Goal: Navigation & Orientation: Find specific page/section

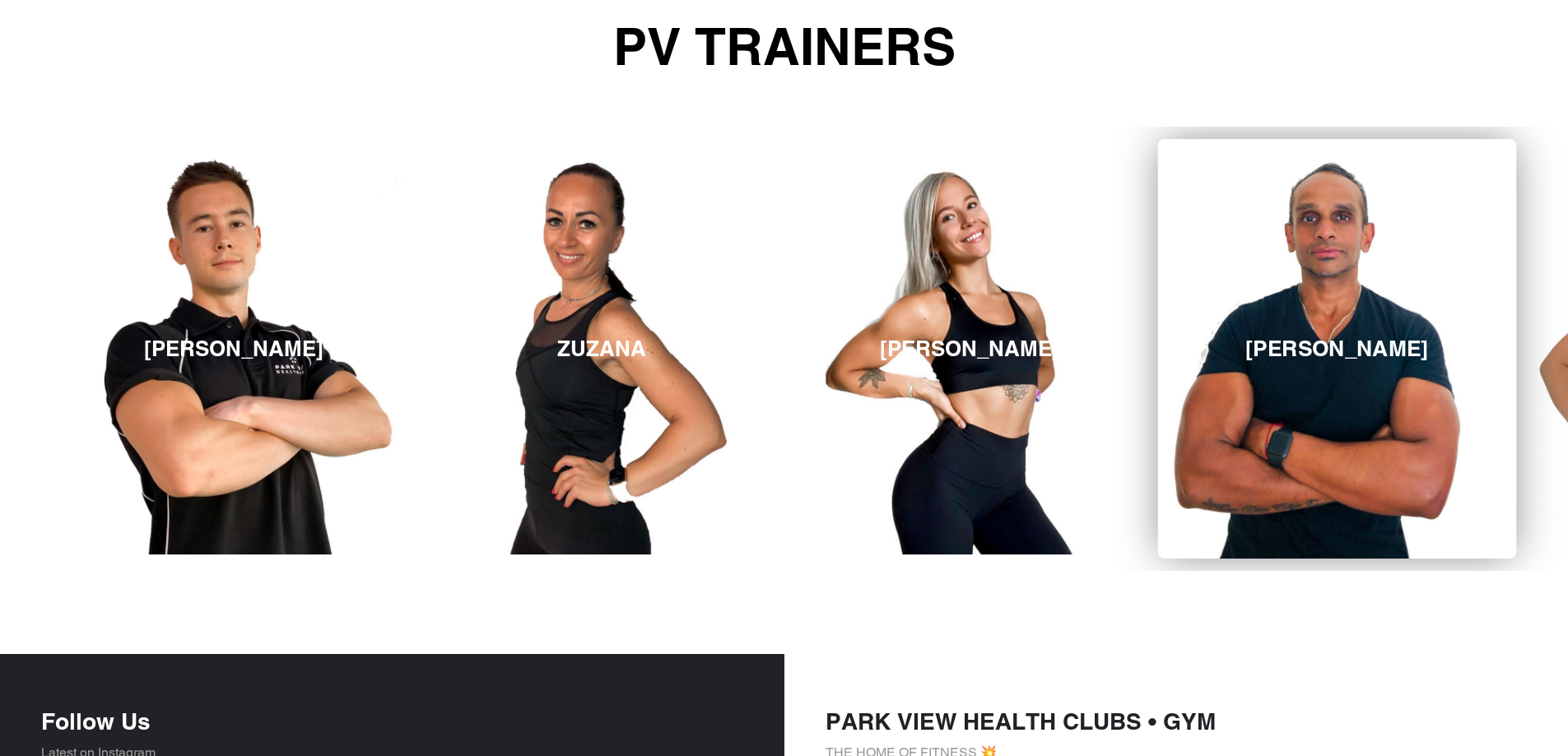
scroll to position [2613, 0]
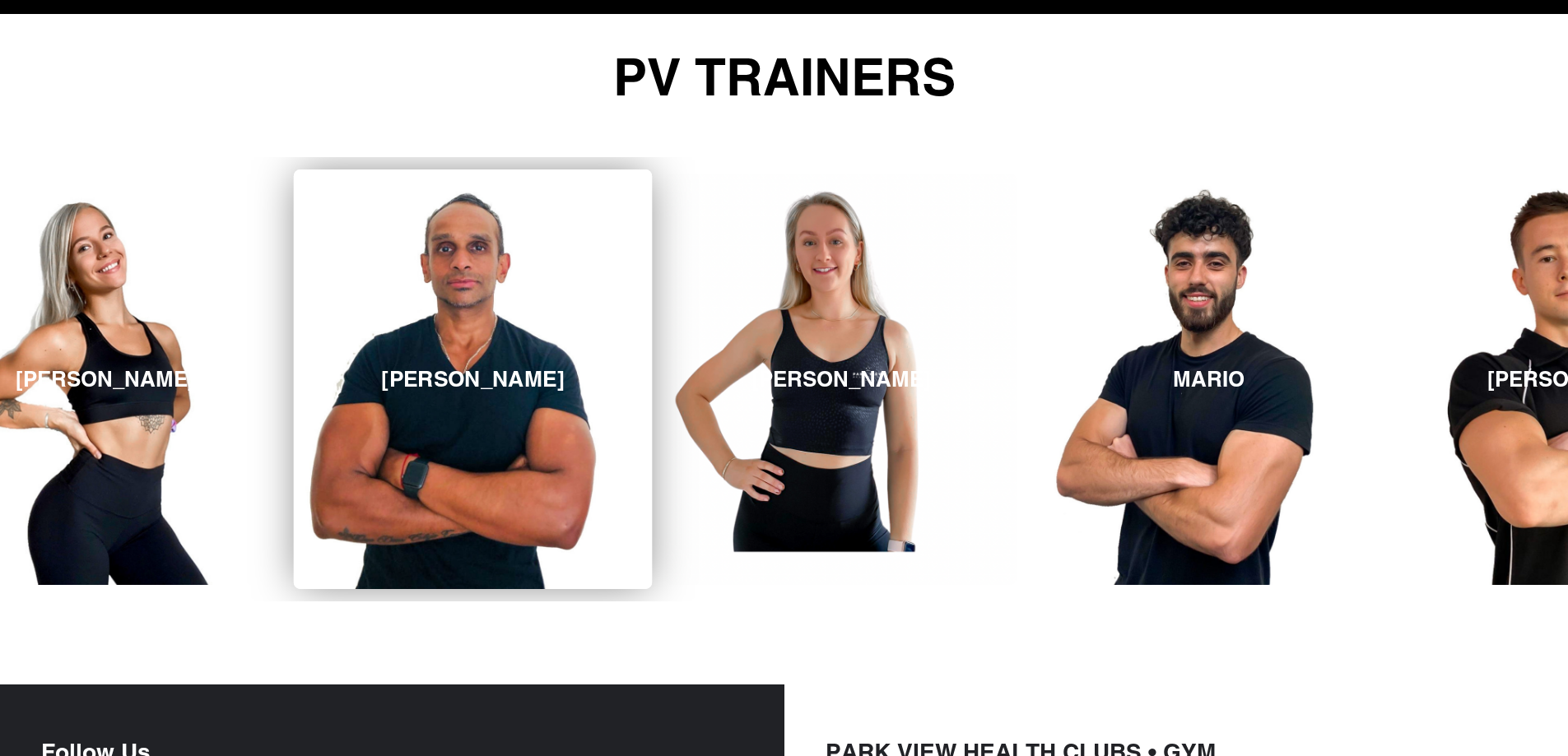
drag, startPoint x: 1260, startPoint y: 525, endPoint x: 492, endPoint y: 578, distance: 769.8
click at [492, 578] on link "MERVIN" at bounding box center [473, 379] width 359 height 420
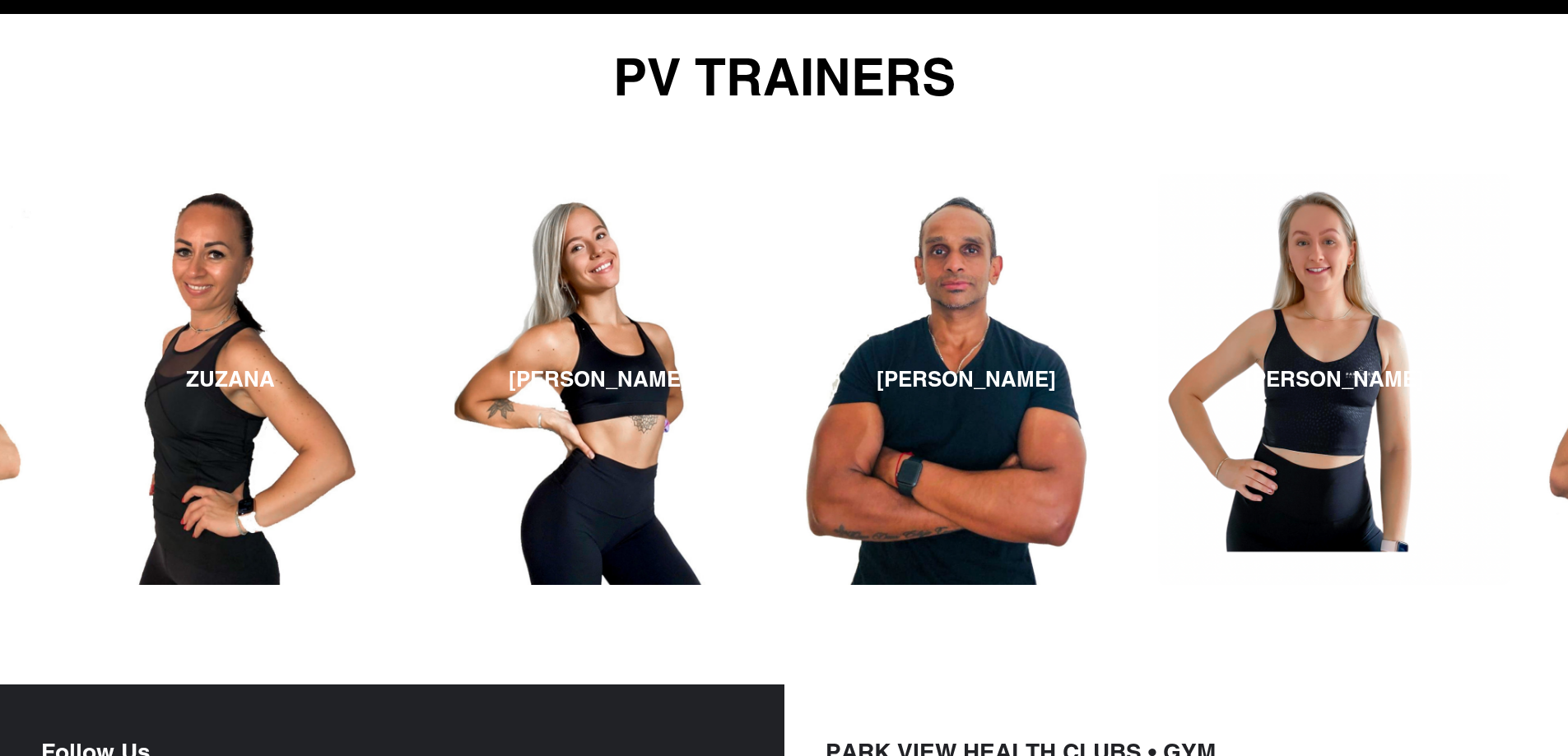
drag, startPoint x: 1542, startPoint y: 417, endPoint x: 0, endPoint y: 592, distance: 1551.9
click at [0, 592] on div "MARIO JAMES ZUZANA MICHELLE MERVIN LUCY MARIO JAMES ZUZANA" at bounding box center [229, 379] width 6255 height 444
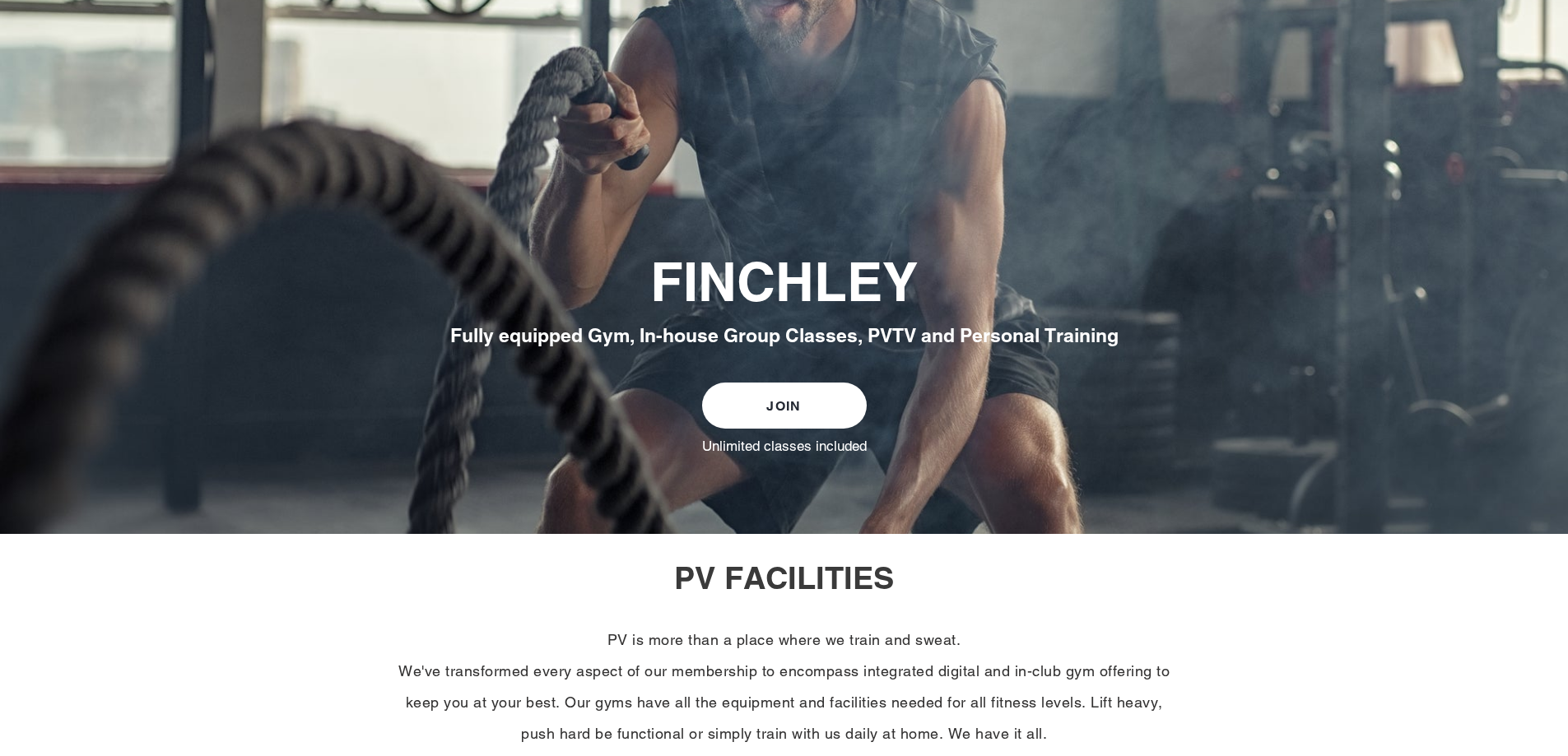
scroll to position [0, 0]
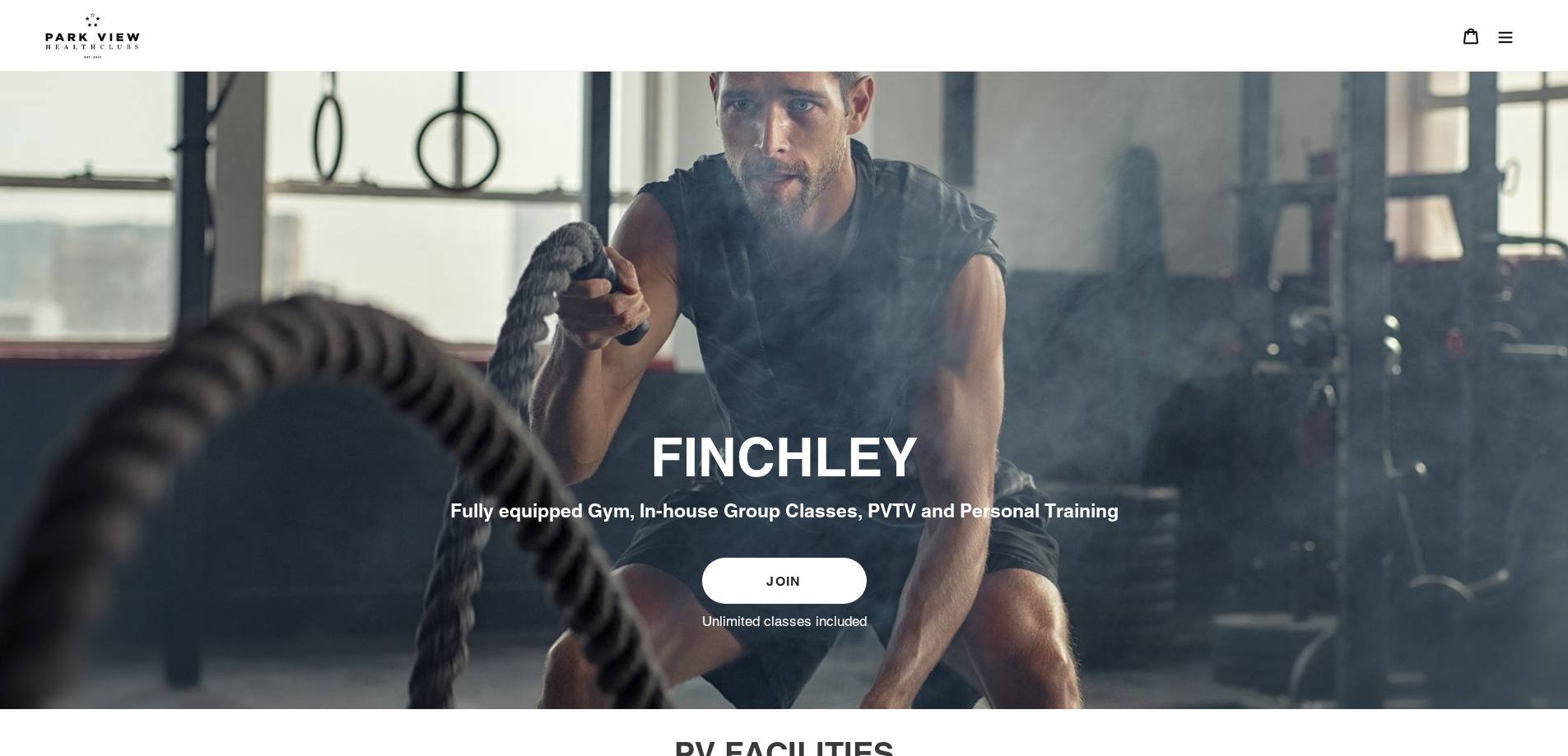
click at [1506, 46] on button "Menu" at bounding box center [1505, 36] width 35 height 36
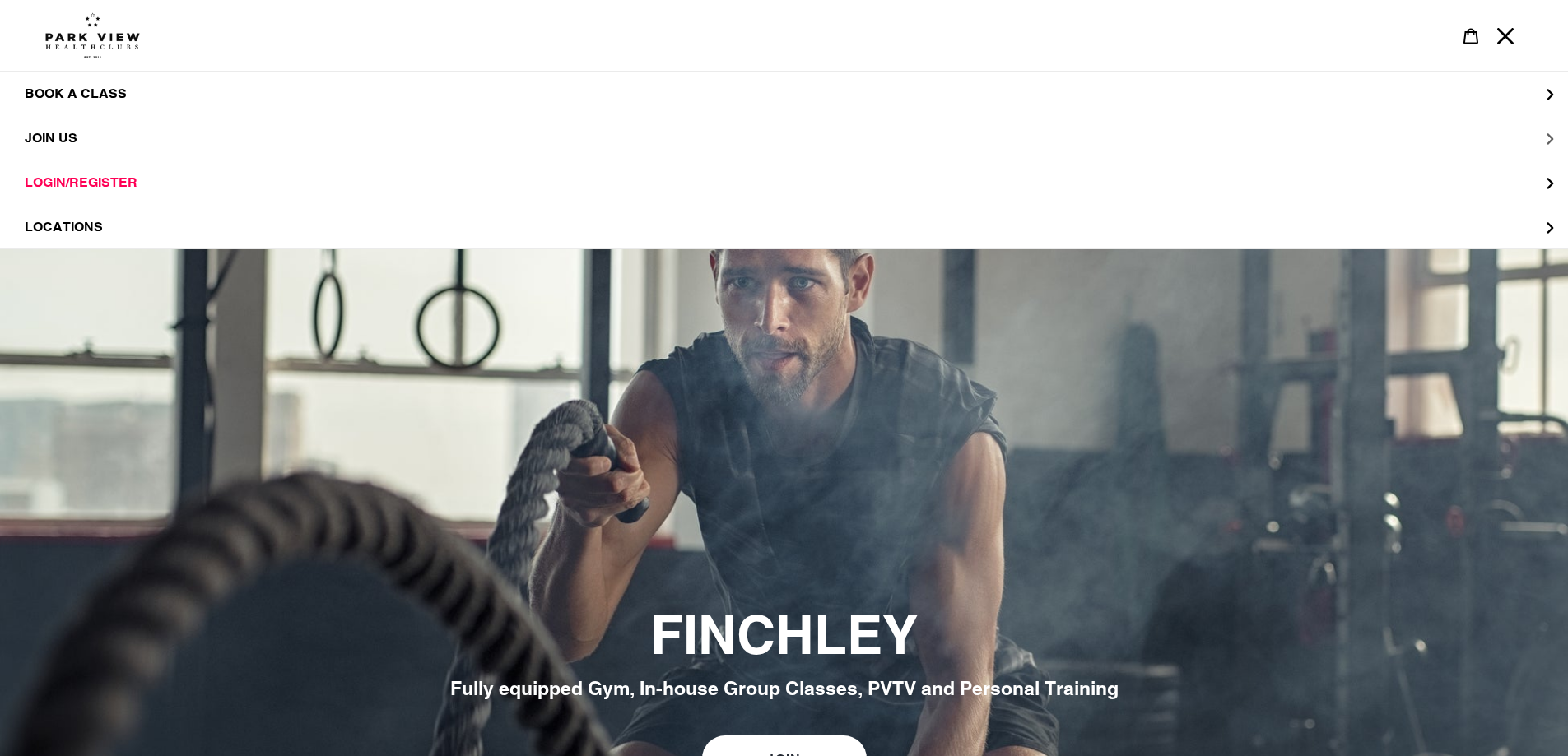
click at [54, 134] on span "JOIN US" at bounding box center [51, 138] width 53 height 16
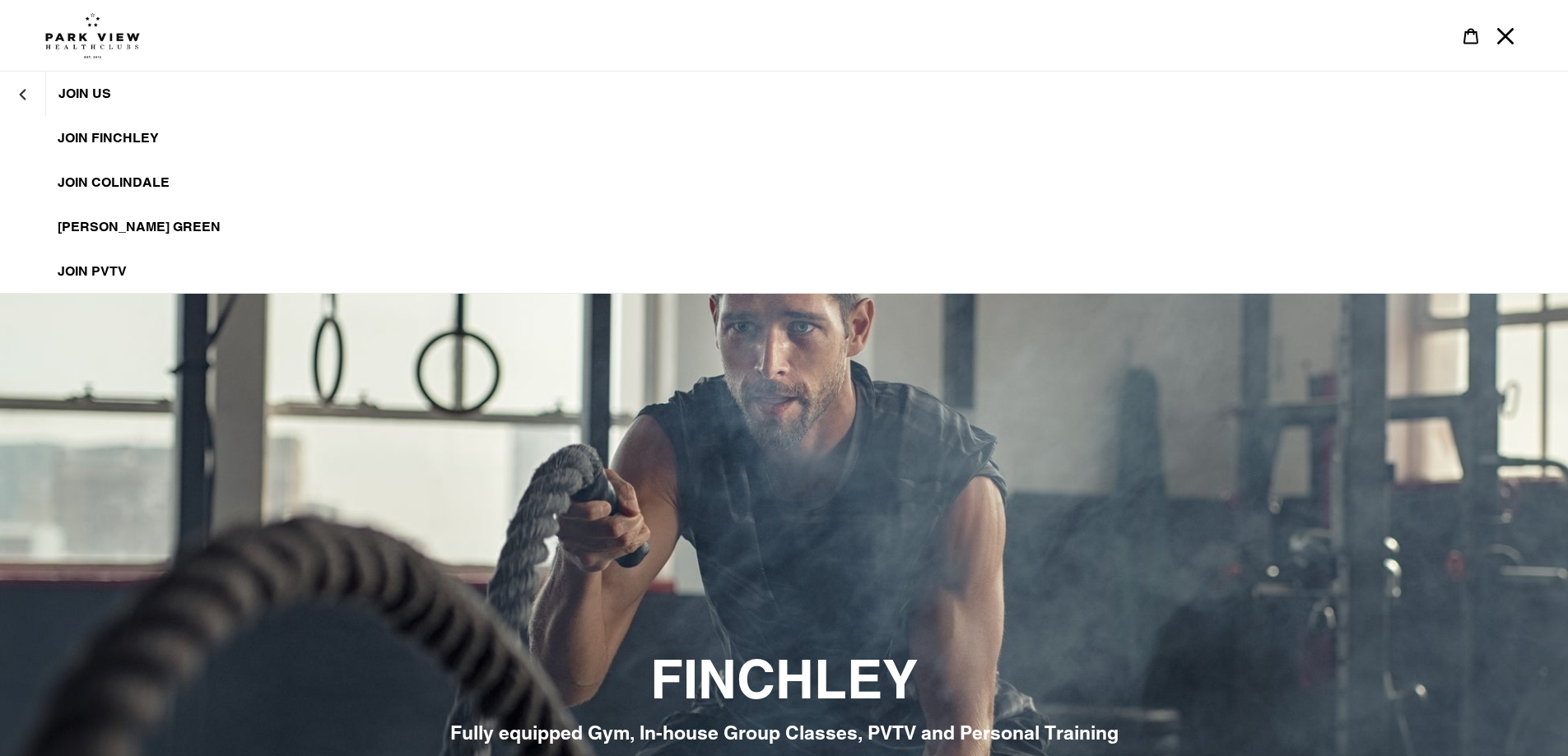
click at [134, 133] on span "JOIN FINCHLEY" at bounding box center [108, 138] width 101 height 16
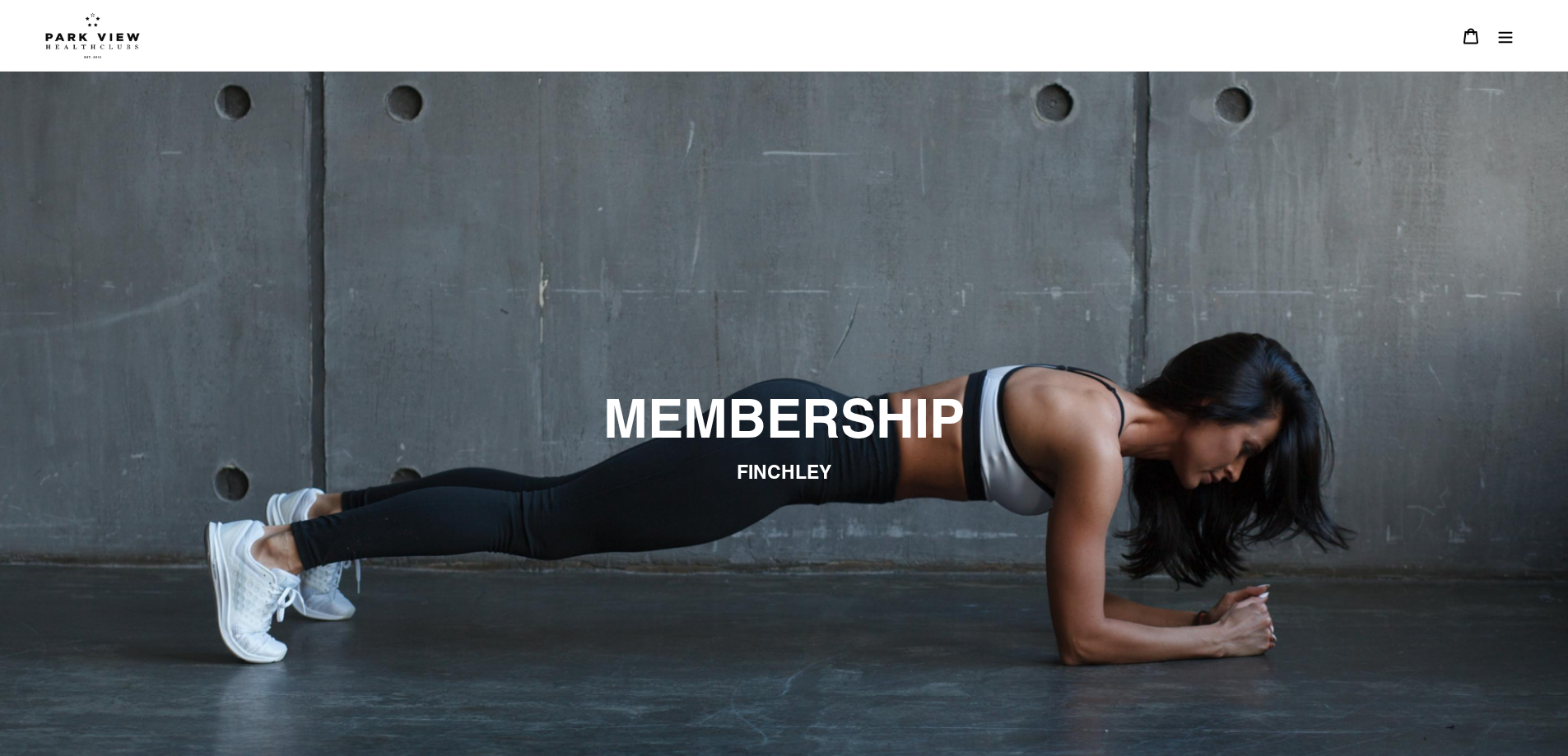
click at [71, 50] on img at bounding box center [93, 36] width 95 height 46
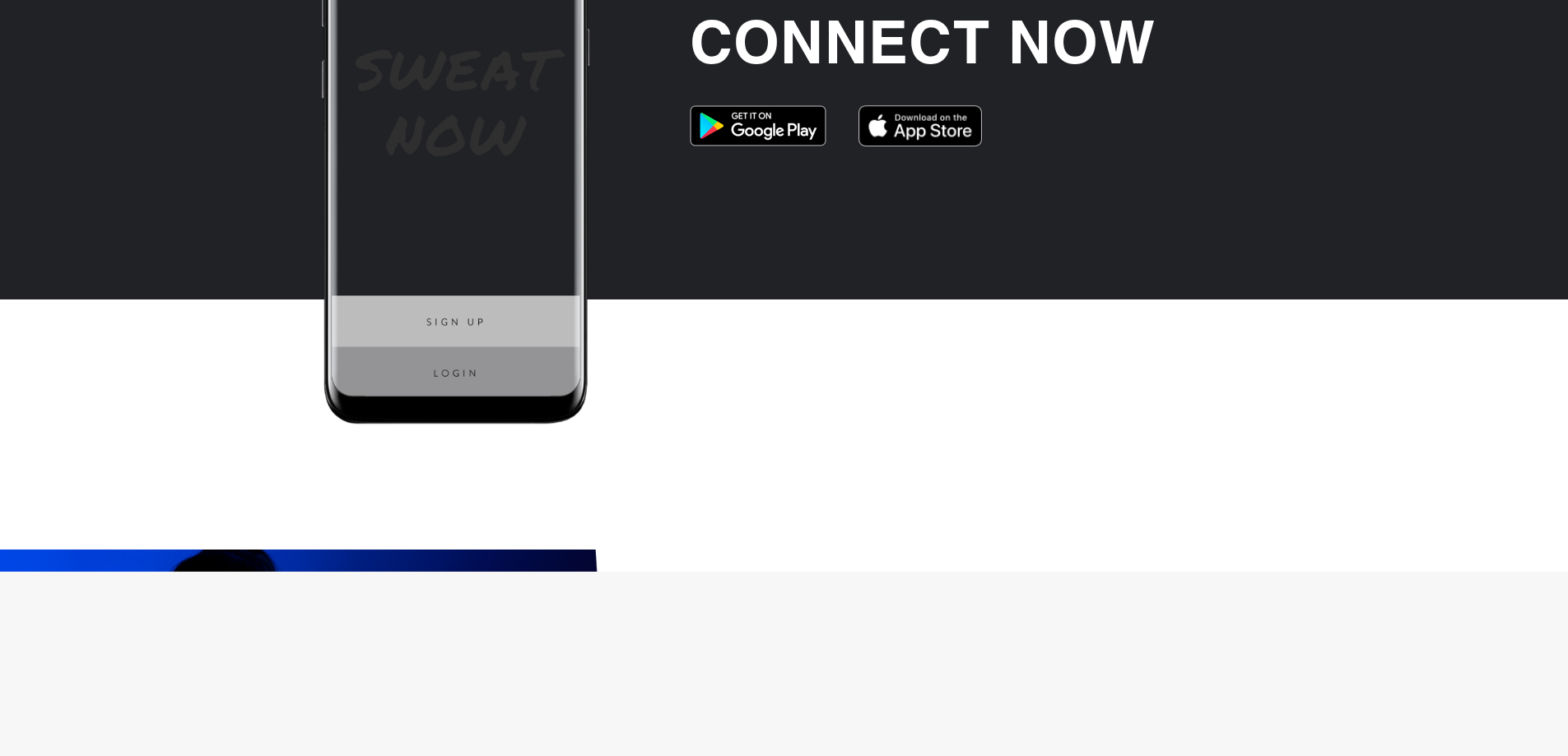
scroll to position [2962, 0]
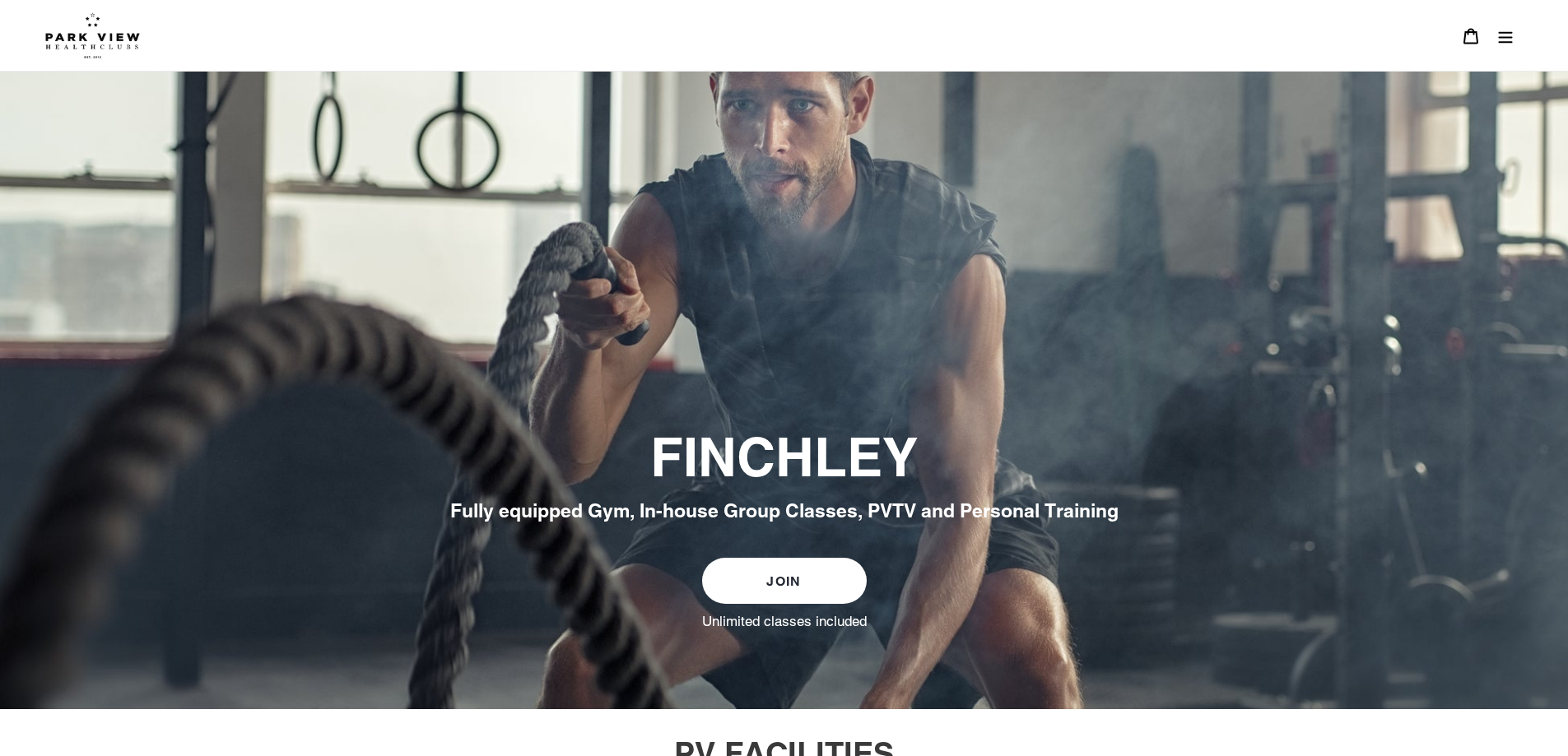
click at [1505, 28] on button "Menu" at bounding box center [1505, 36] width 35 height 36
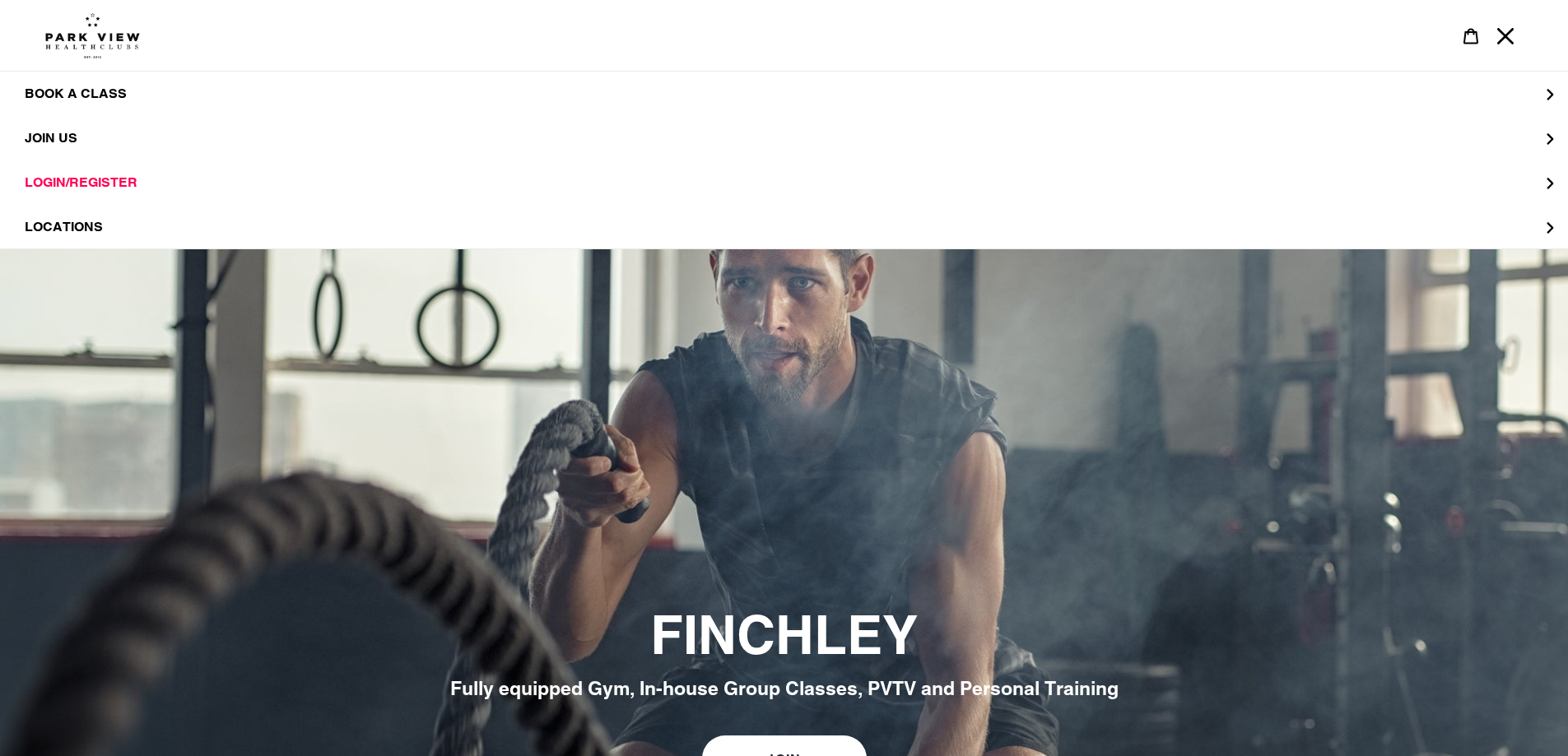
click at [68, 44] on img at bounding box center [93, 36] width 95 height 46
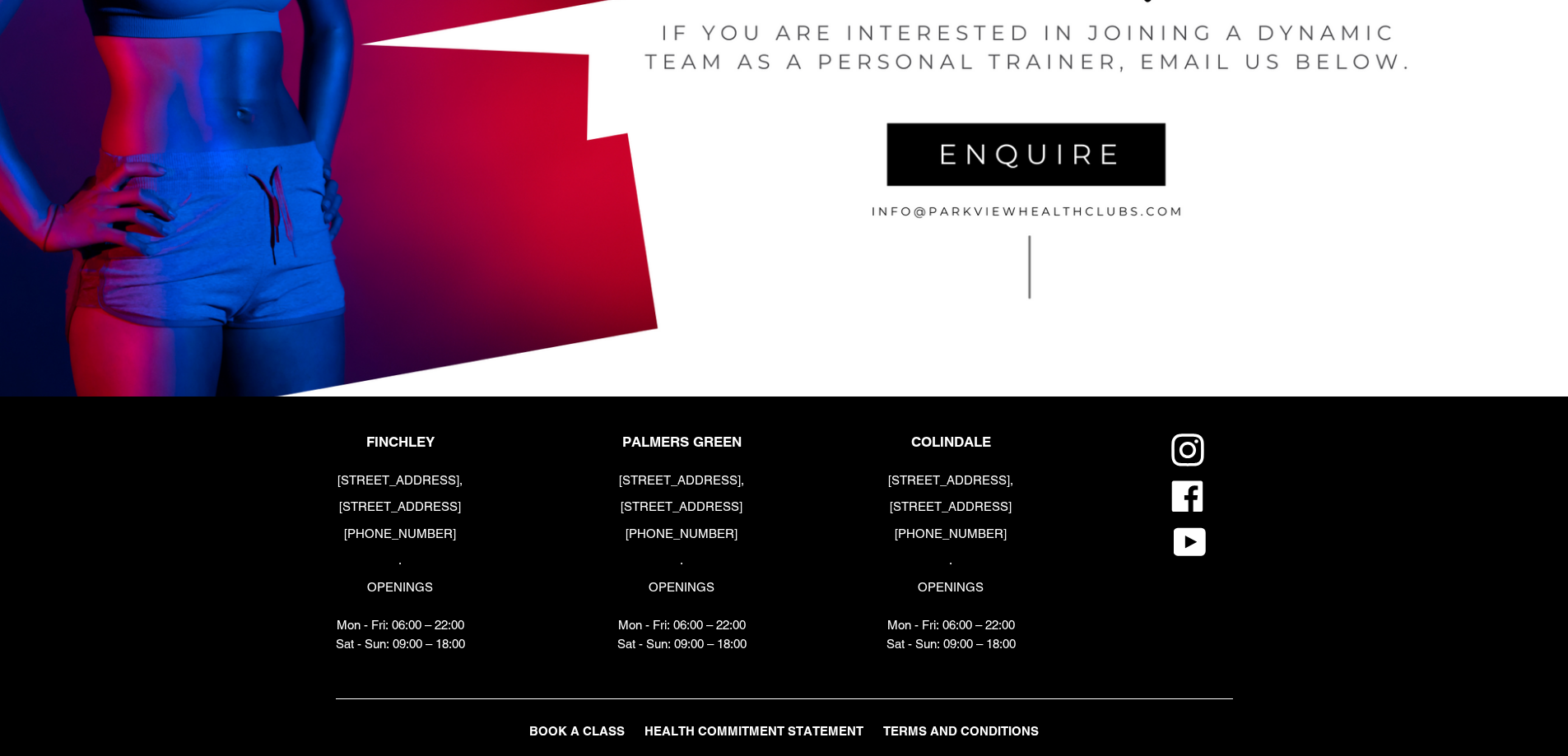
scroll to position [3797, 0]
